Goal: Find specific fact: Find specific fact

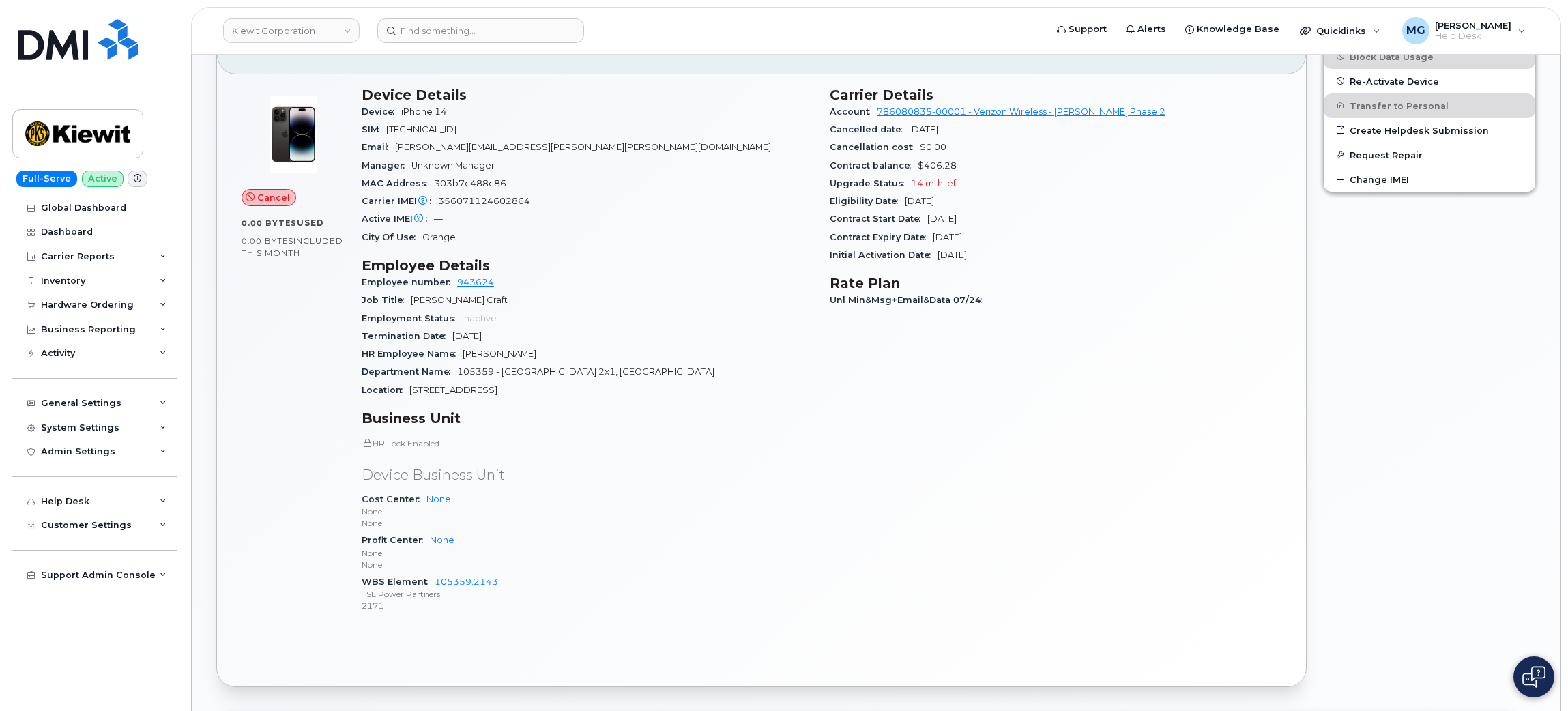
scroll to position [511, 0]
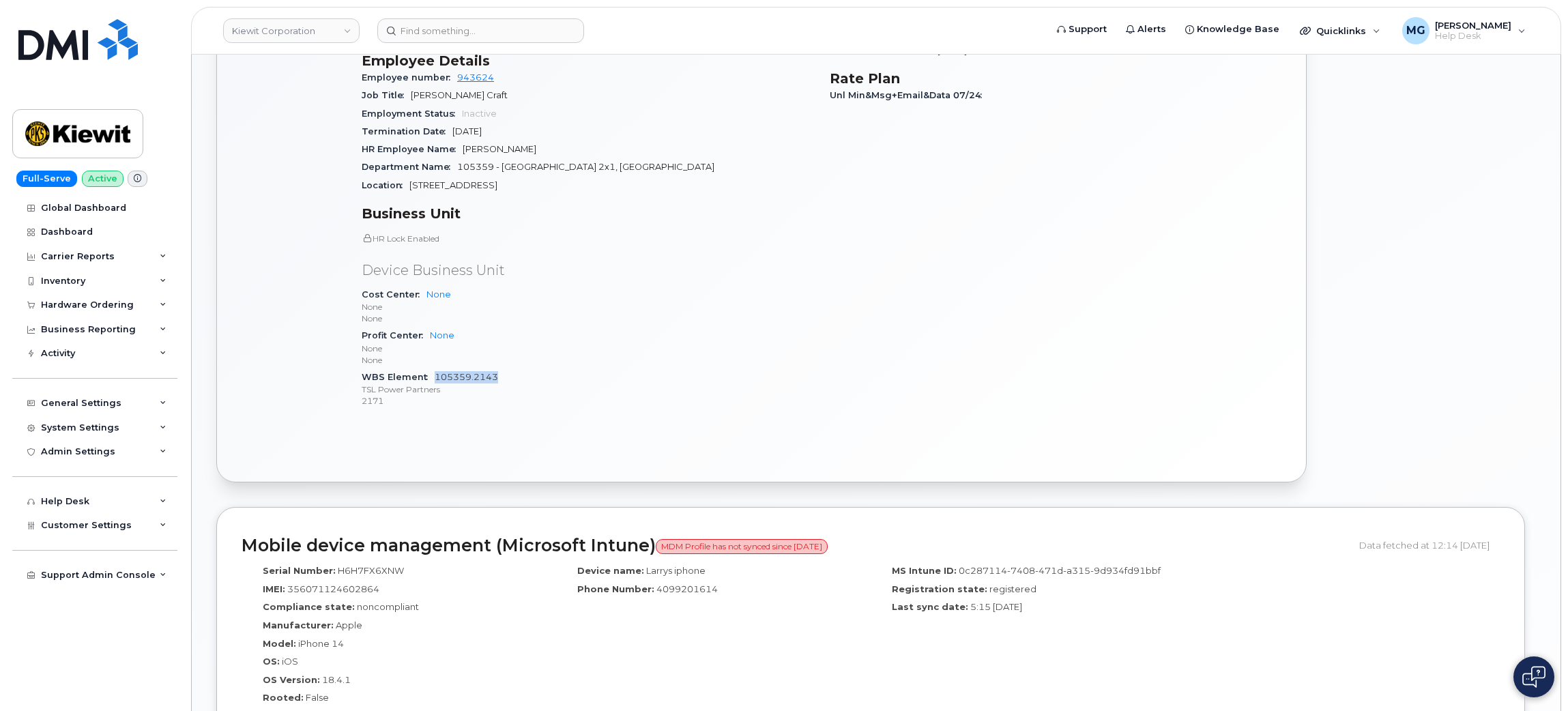
drag, startPoint x: 499, startPoint y: 374, endPoint x: 436, endPoint y: 379, distance: 63.2
click at [436, 379] on div "WBS Element 105359.2143 TSL Power Partners 2171" at bounding box center [587, 389] width 452 height 42
copy link "105359.2143"
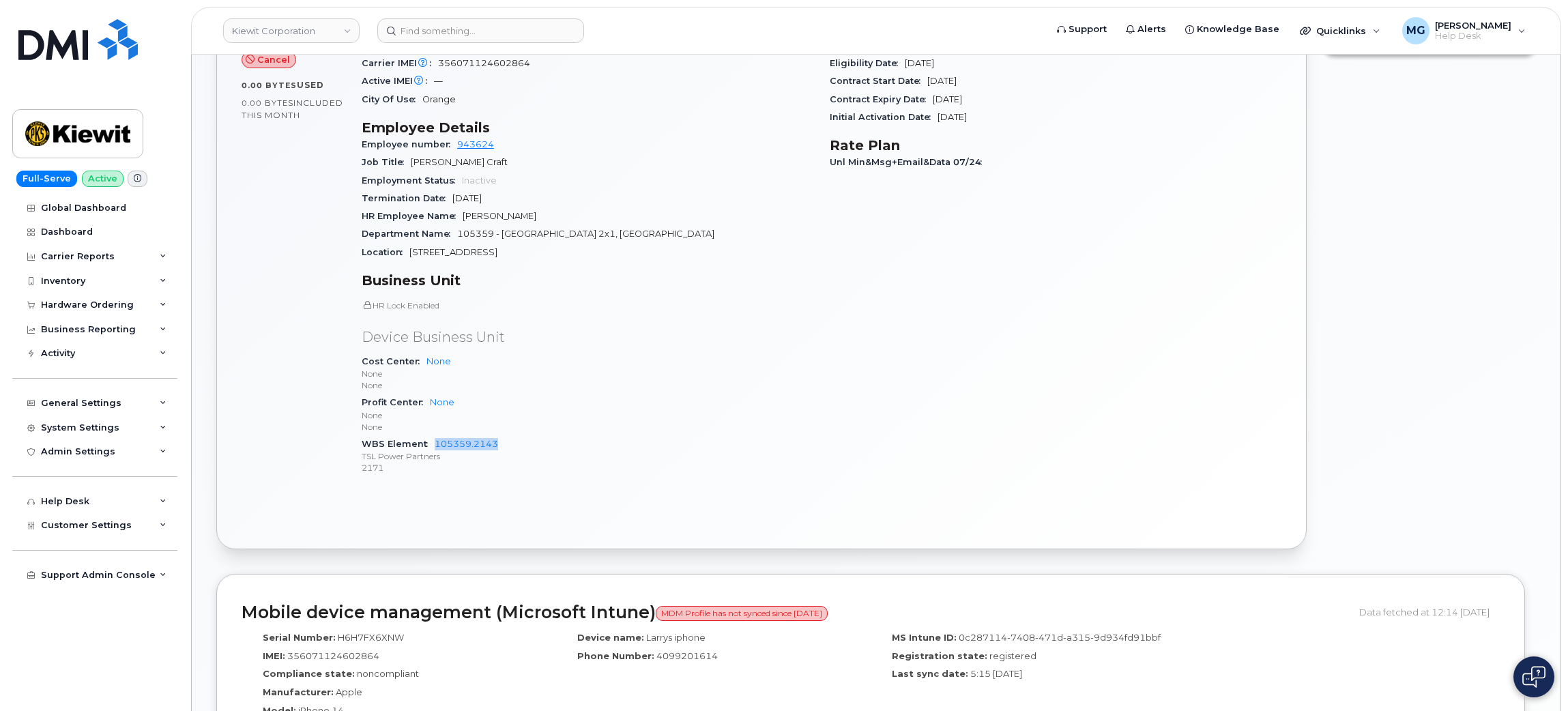
scroll to position [410, 0]
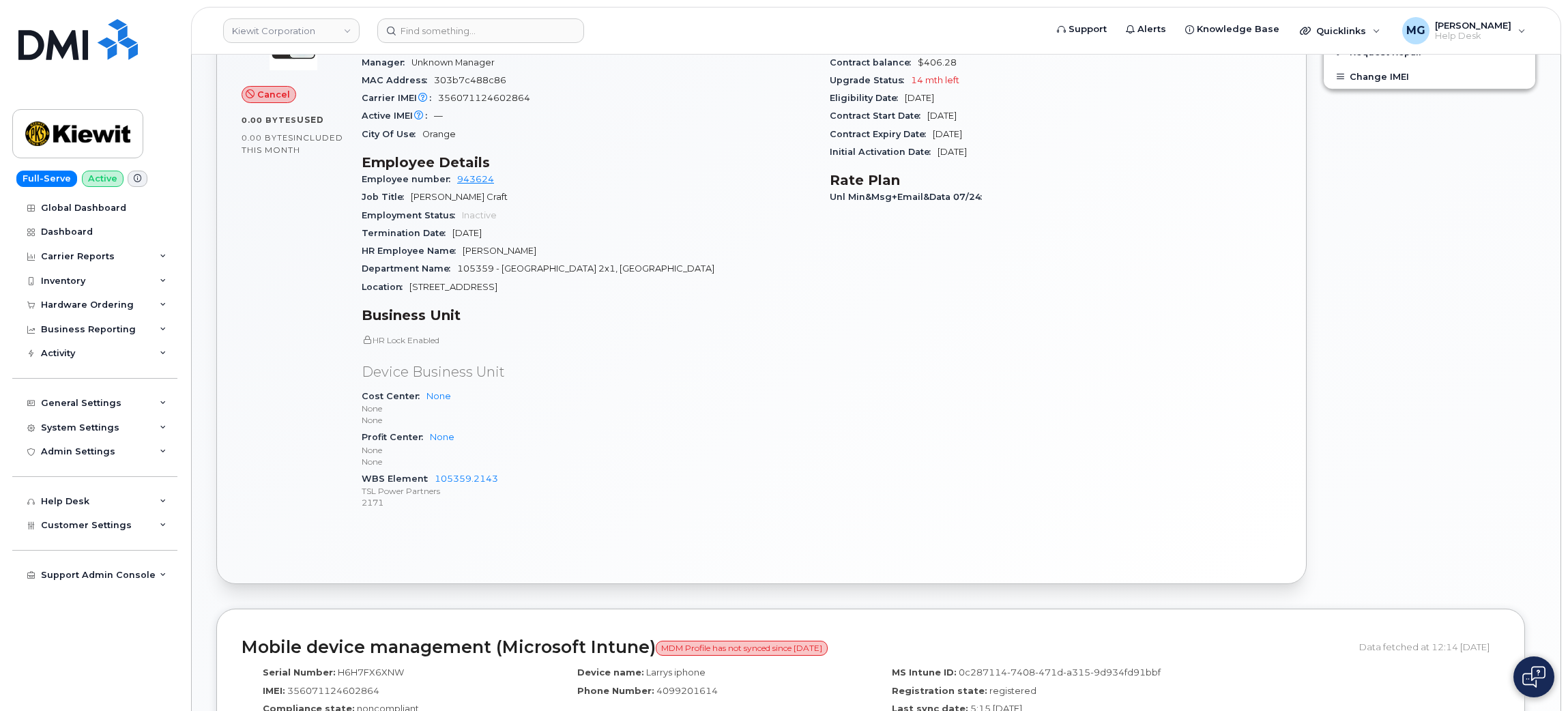
click at [1188, 384] on div "Carrier Details Account 786080835-00001 - Verizon Wireless - Kiewit Phase 2 Can…" at bounding box center [1055, 254] width 468 height 556
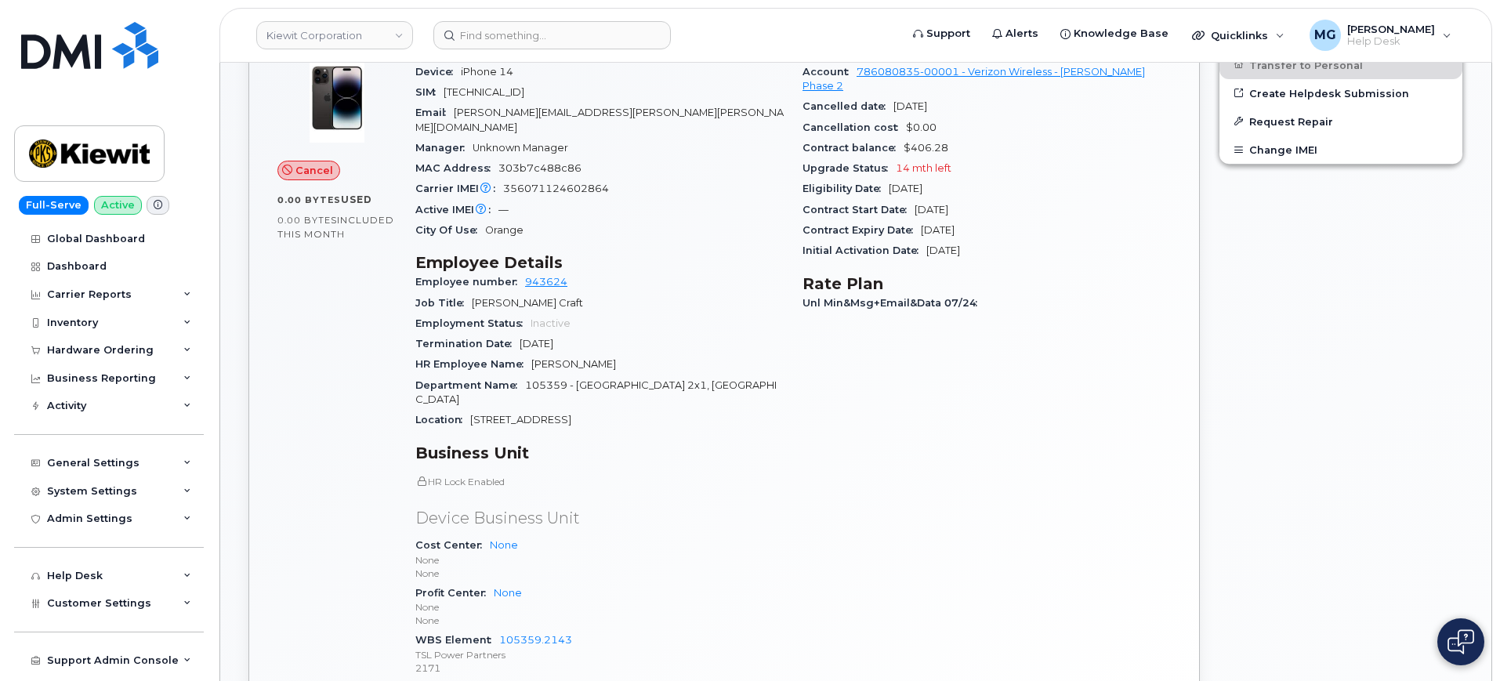
scroll to position [509, 0]
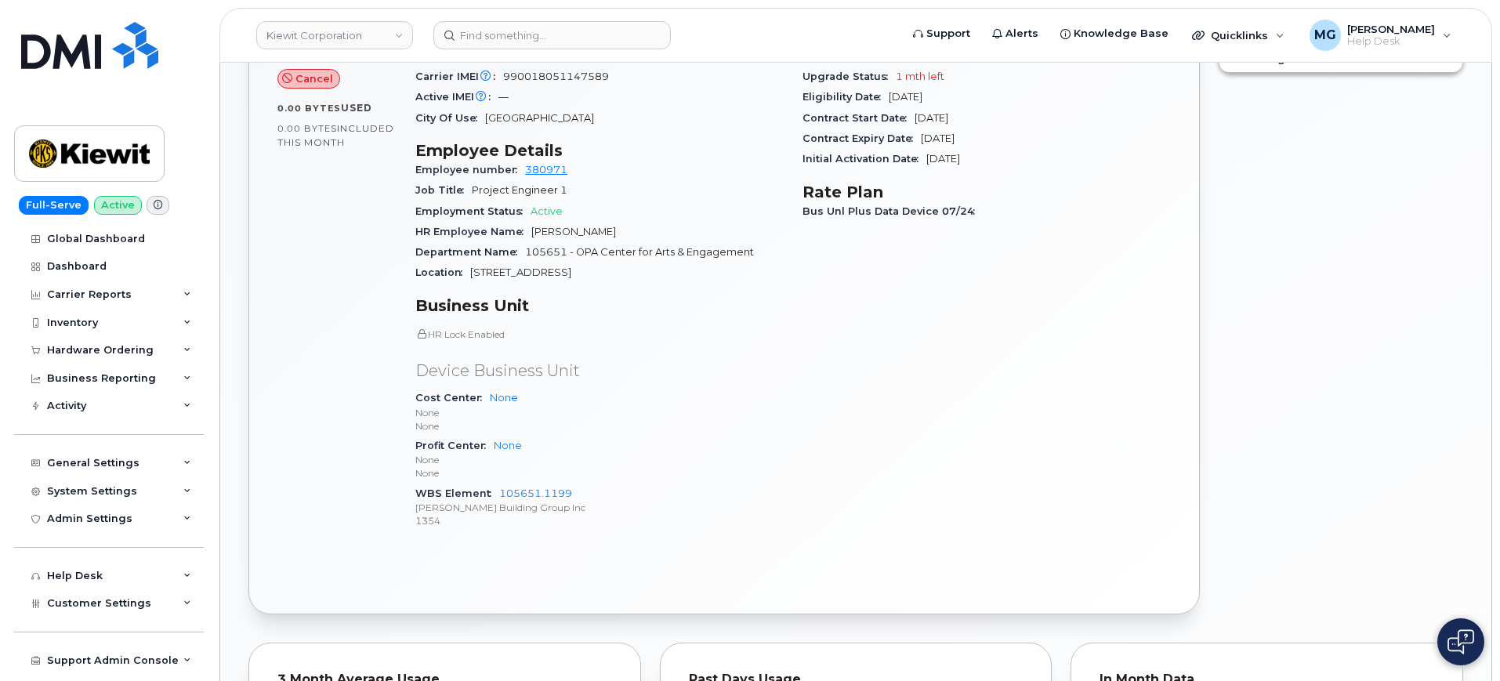
scroll to position [739, 0]
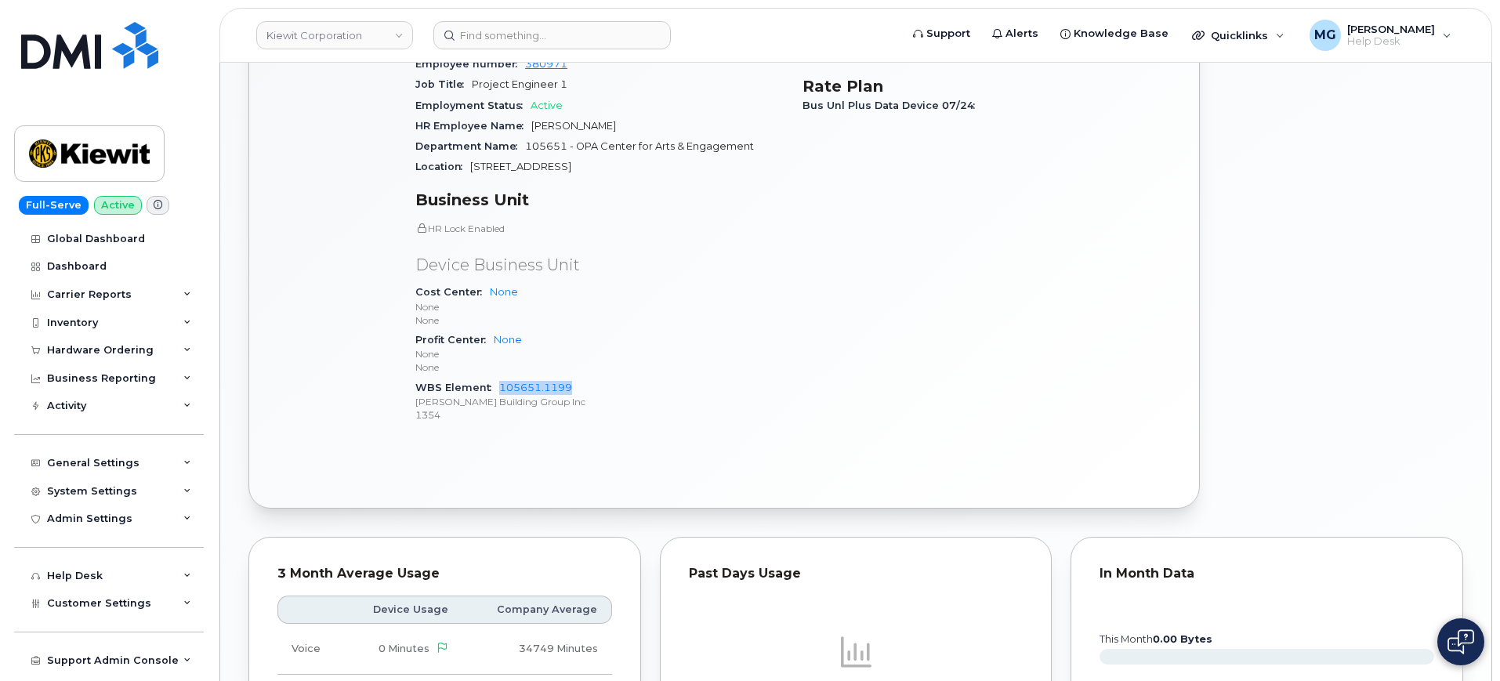
drag, startPoint x: 577, startPoint y: 370, endPoint x: 500, endPoint y: 379, distance: 77.4
click at [500, 379] on div "WBS Element 105651.1199 [PERSON_NAME] Building Group Inc 1354" at bounding box center [599, 402] width 368 height 48
copy link "105651.1199"
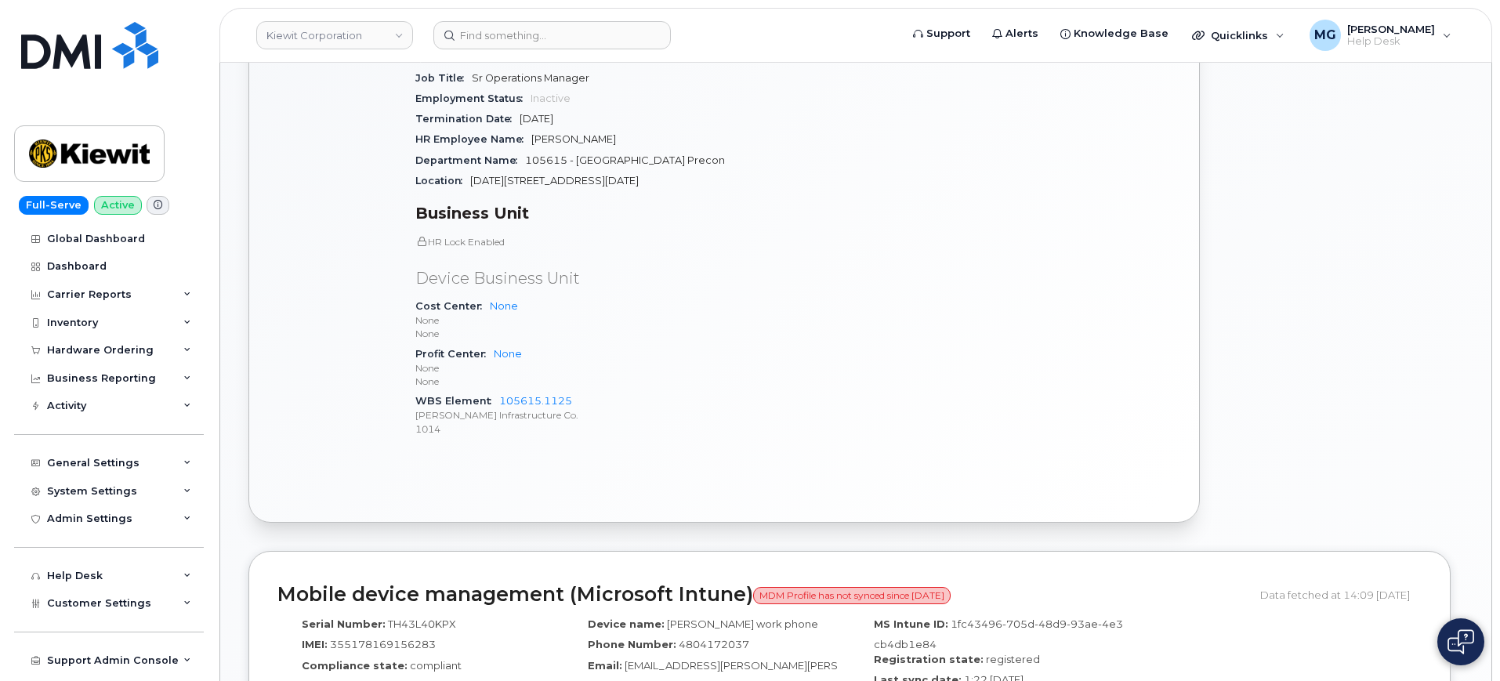
scroll to position [686, 0]
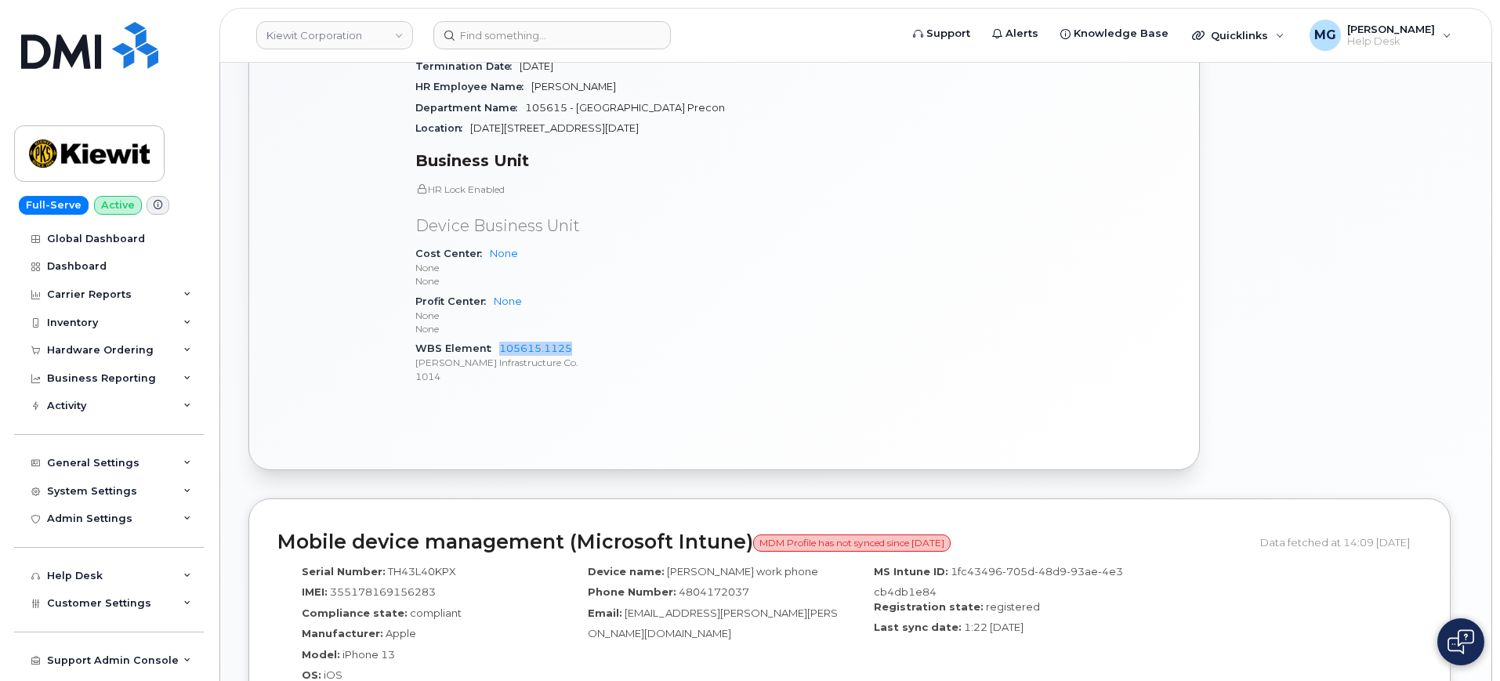
drag, startPoint x: 571, startPoint y: 330, endPoint x: 497, endPoint y: 338, distance: 74.8
click at [497, 338] on div "WBS Element 105615.1125 [PERSON_NAME] Infrastructure Co. 1014" at bounding box center [599, 362] width 368 height 48
copy link "105615.1125"
